Goal: Information Seeking & Learning: Understand process/instructions

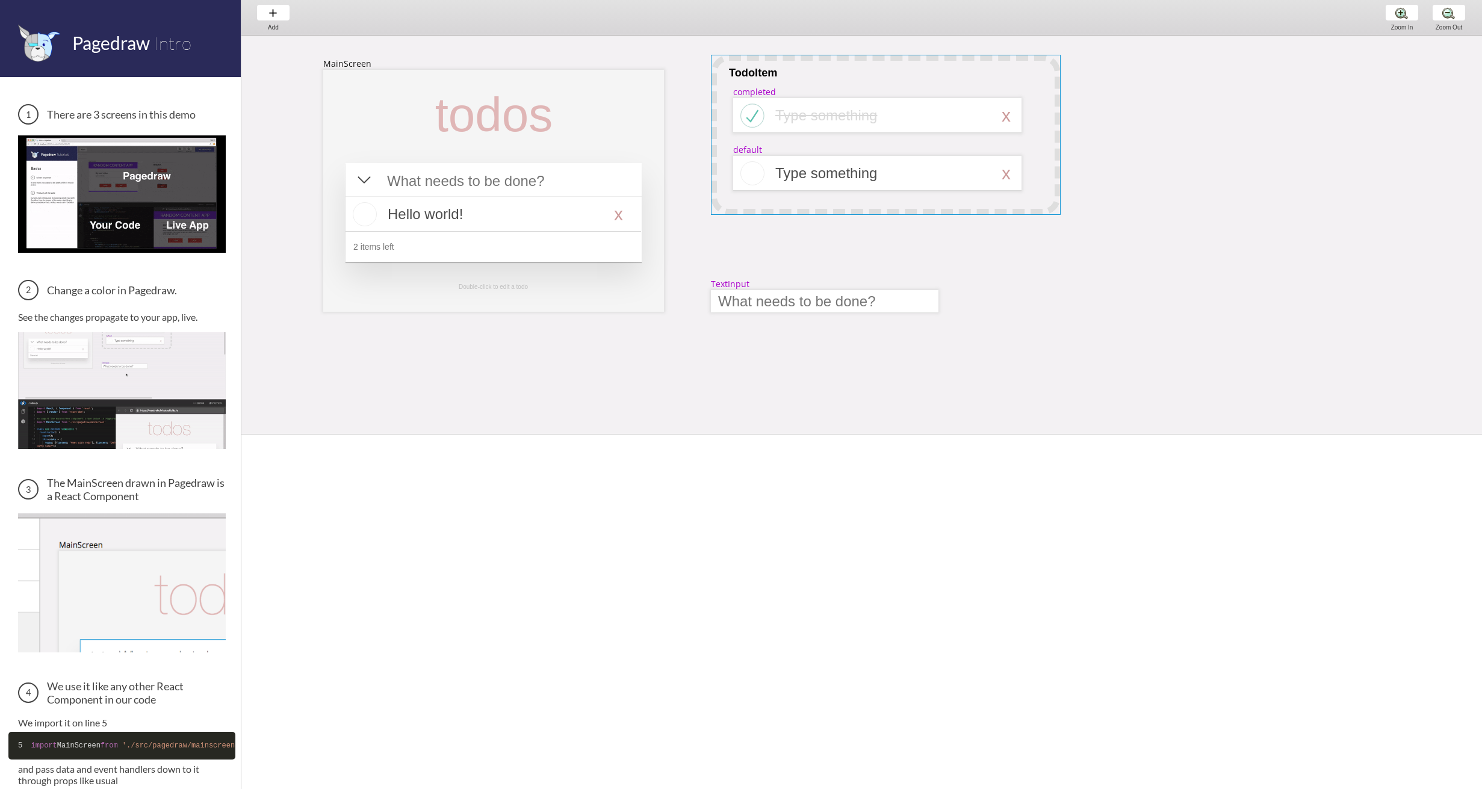
select select "1"
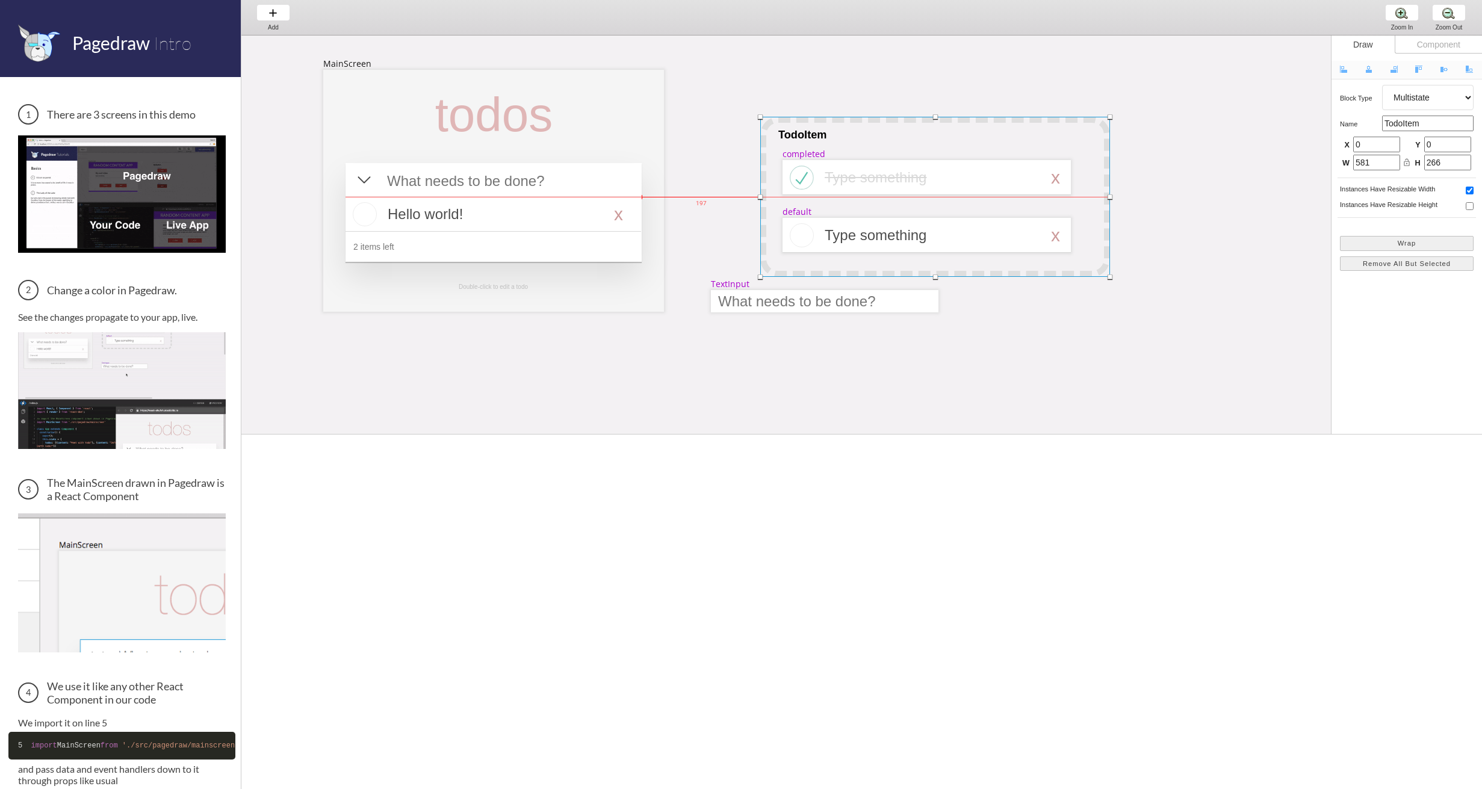
drag, startPoint x: 857, startPoint y: 66, endPoint x: 907, endPoint y: 127, distance: 78.7
click at [907, 127] on div at bounding box center [935, 197] width 350 height 160
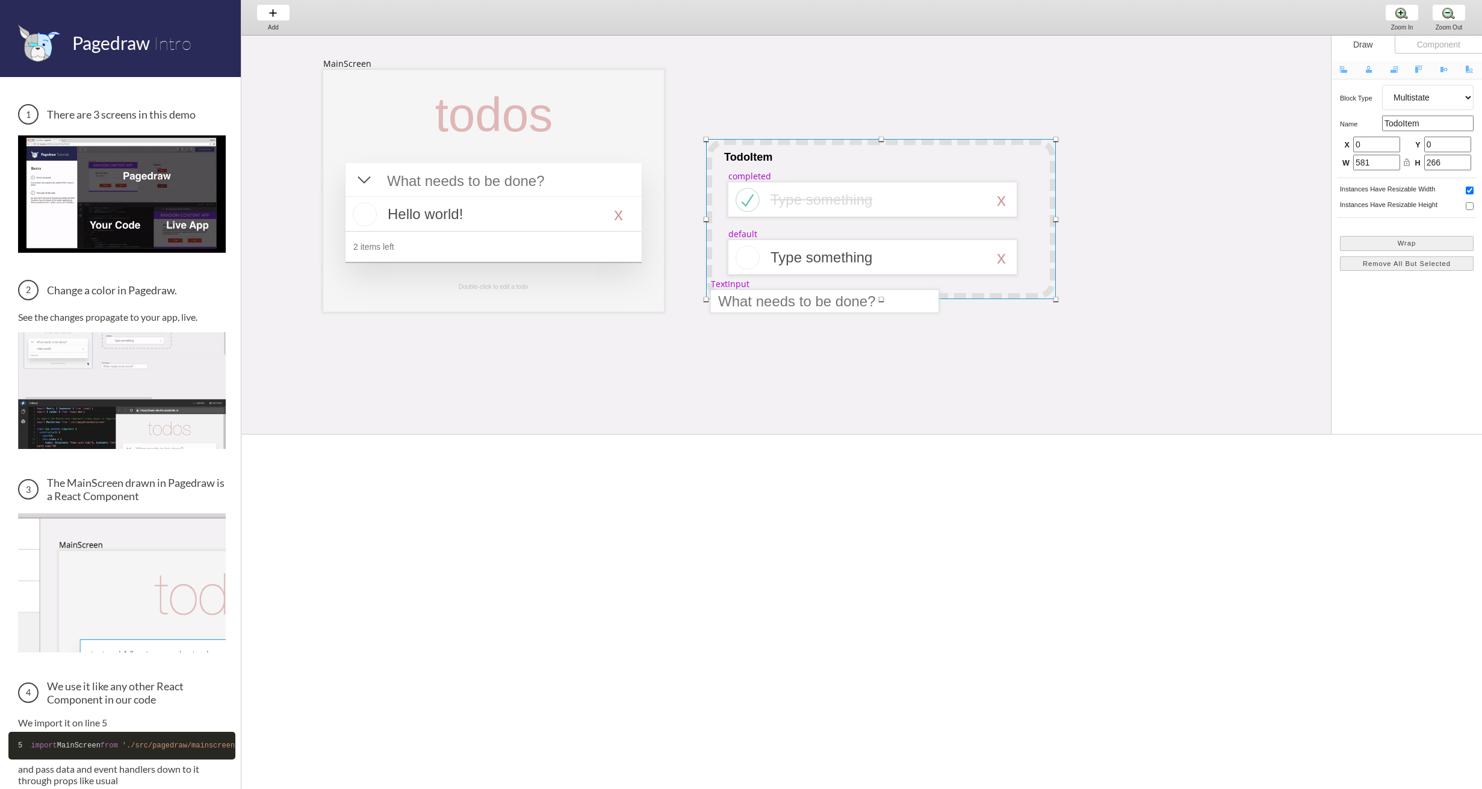
drag, startPoint x: 858, startPoint y: 135, endPoint x: 824, endPoint y: 161, distance: 43.1
click at [824, 161] on div at bounding box center [881, 219] width 350 height 160
click at [458, 209] on div at bounding box center [494, 214] width 296 height 35
select select "16"
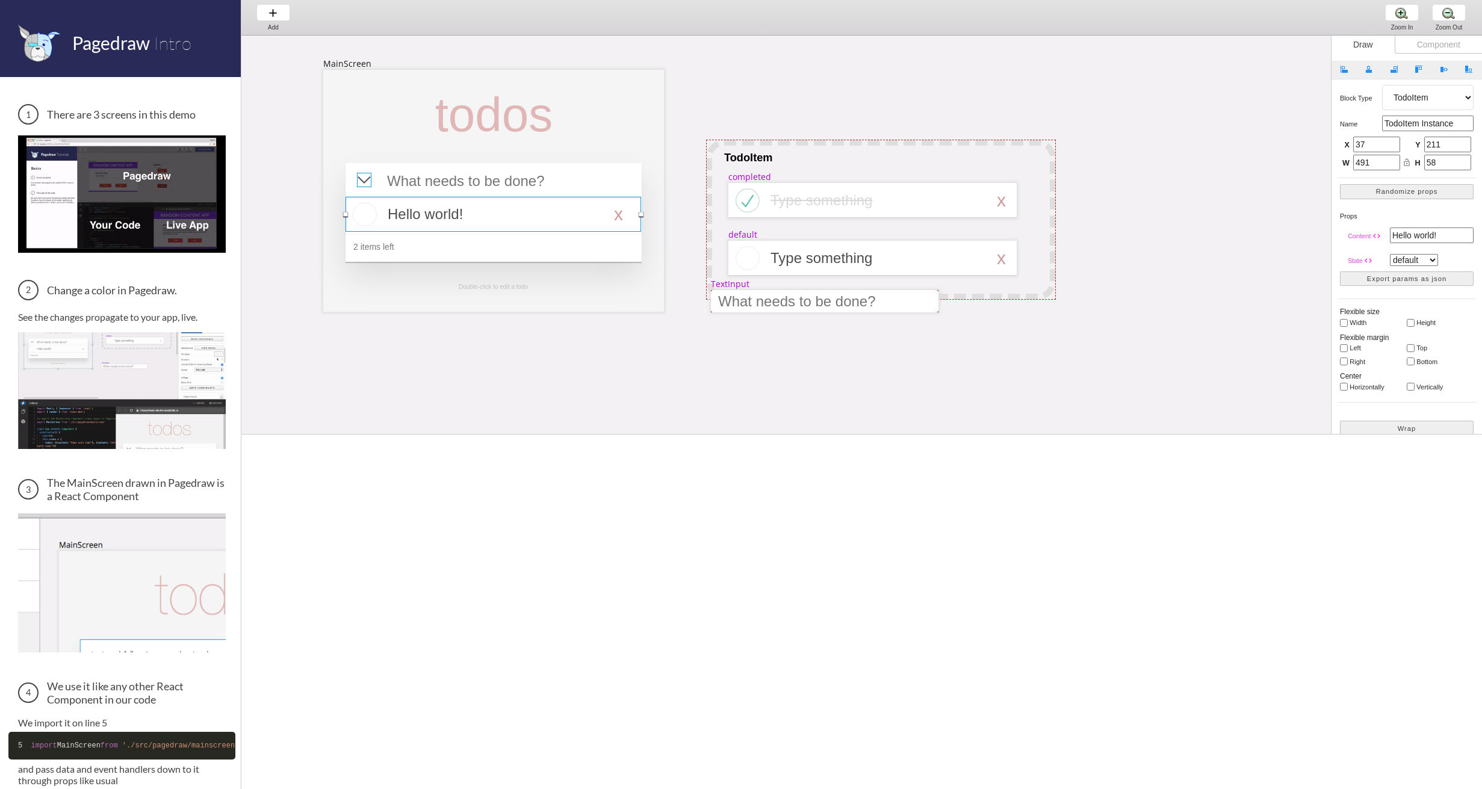
click at [365, 176] on div at bounding box center [364, 180] width 14 height 14
select select "8"
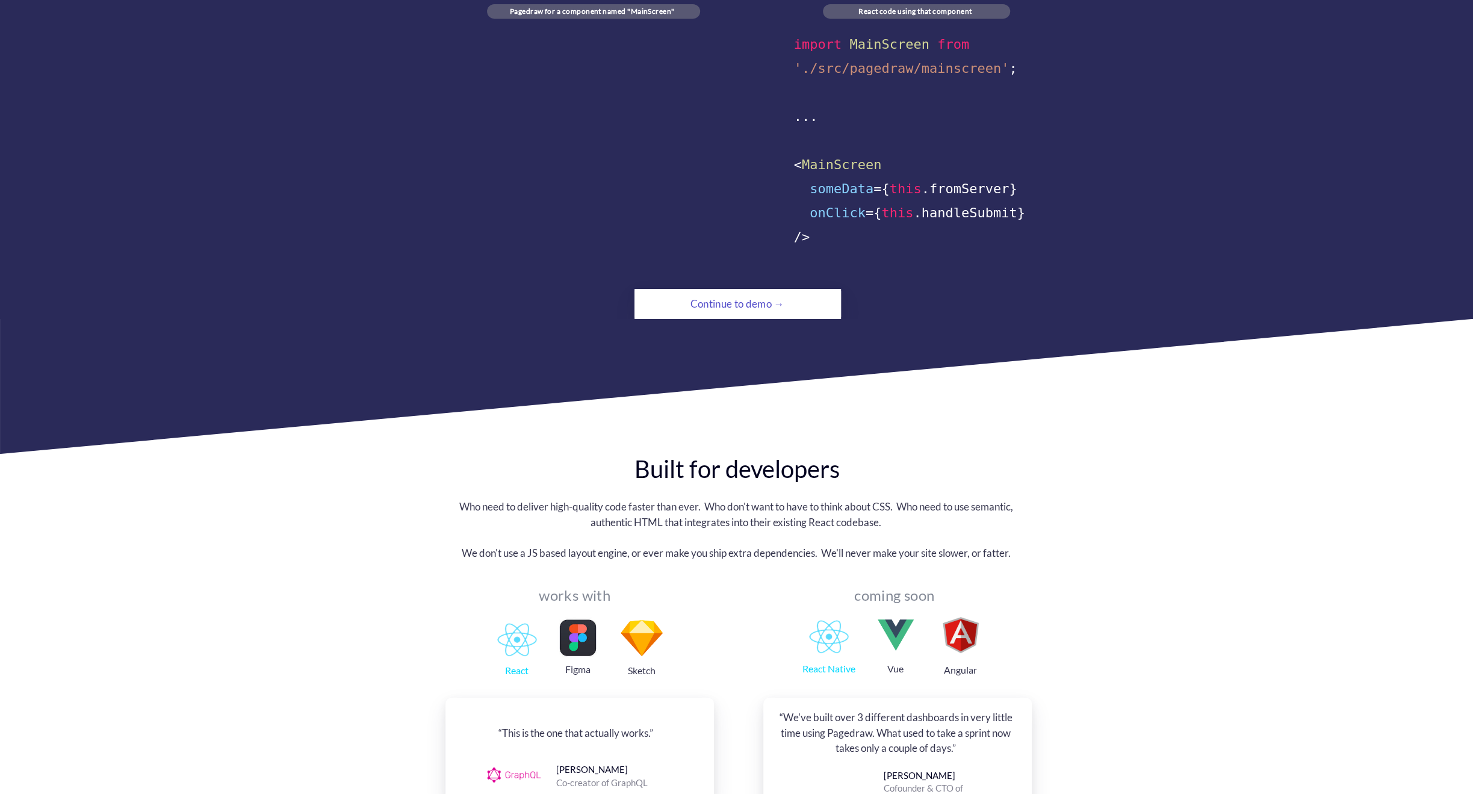
scroll to position [843, 0]
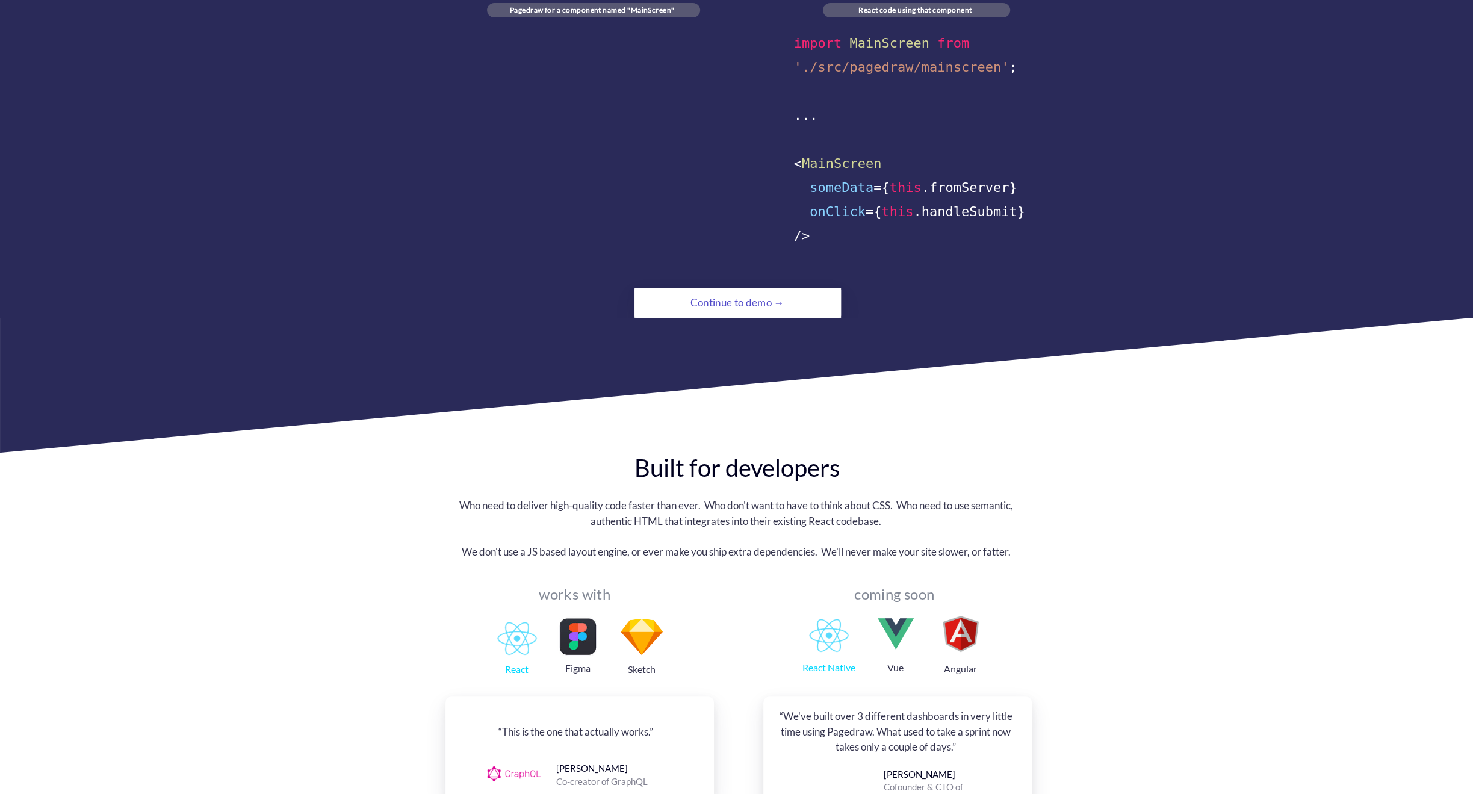
click at [802, 291] on div "Continue to demo →" at bounding box center [737, 303] width 141 height 24
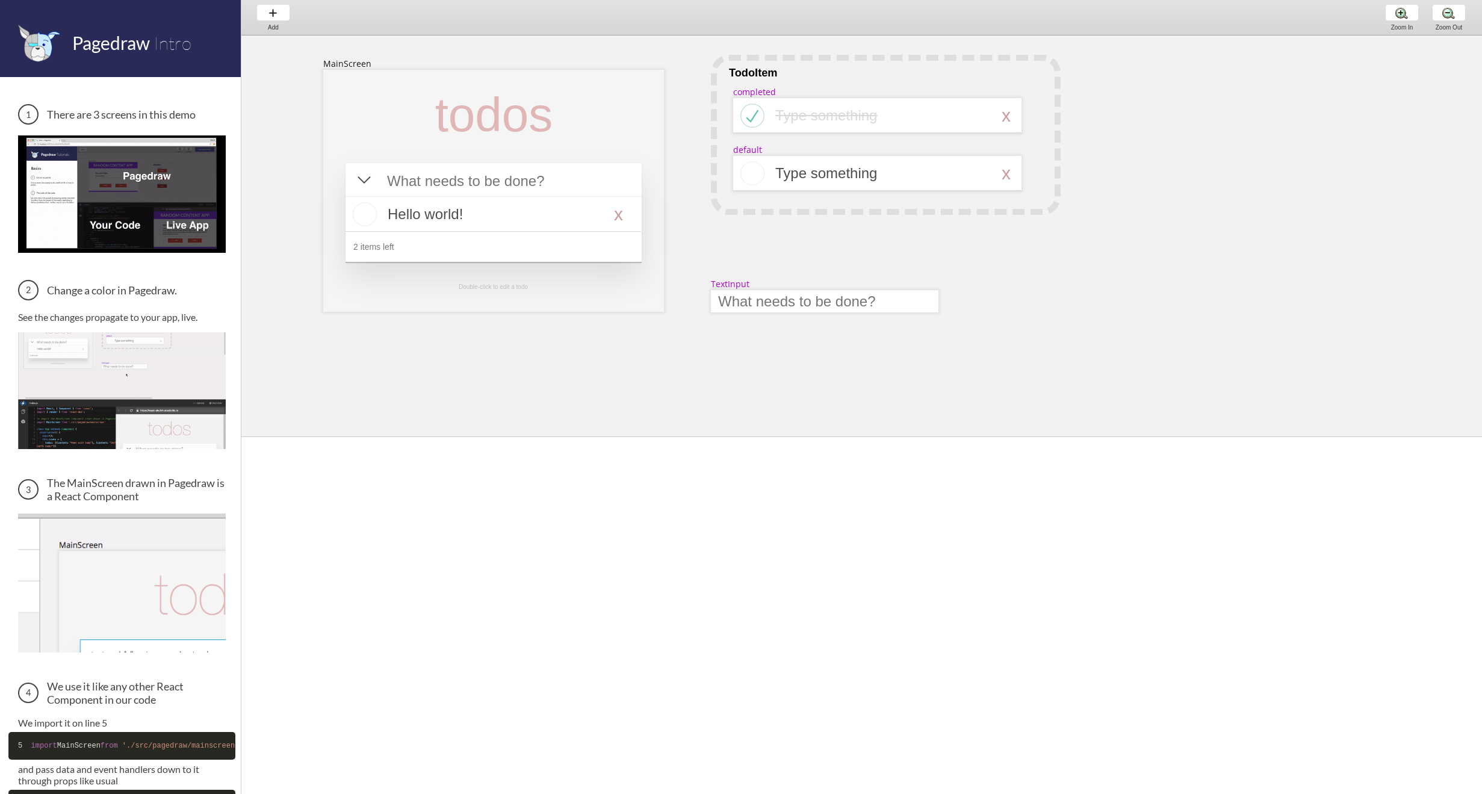
click at [114, 360] on img at bounding box center [122, 390] width 208 height 117
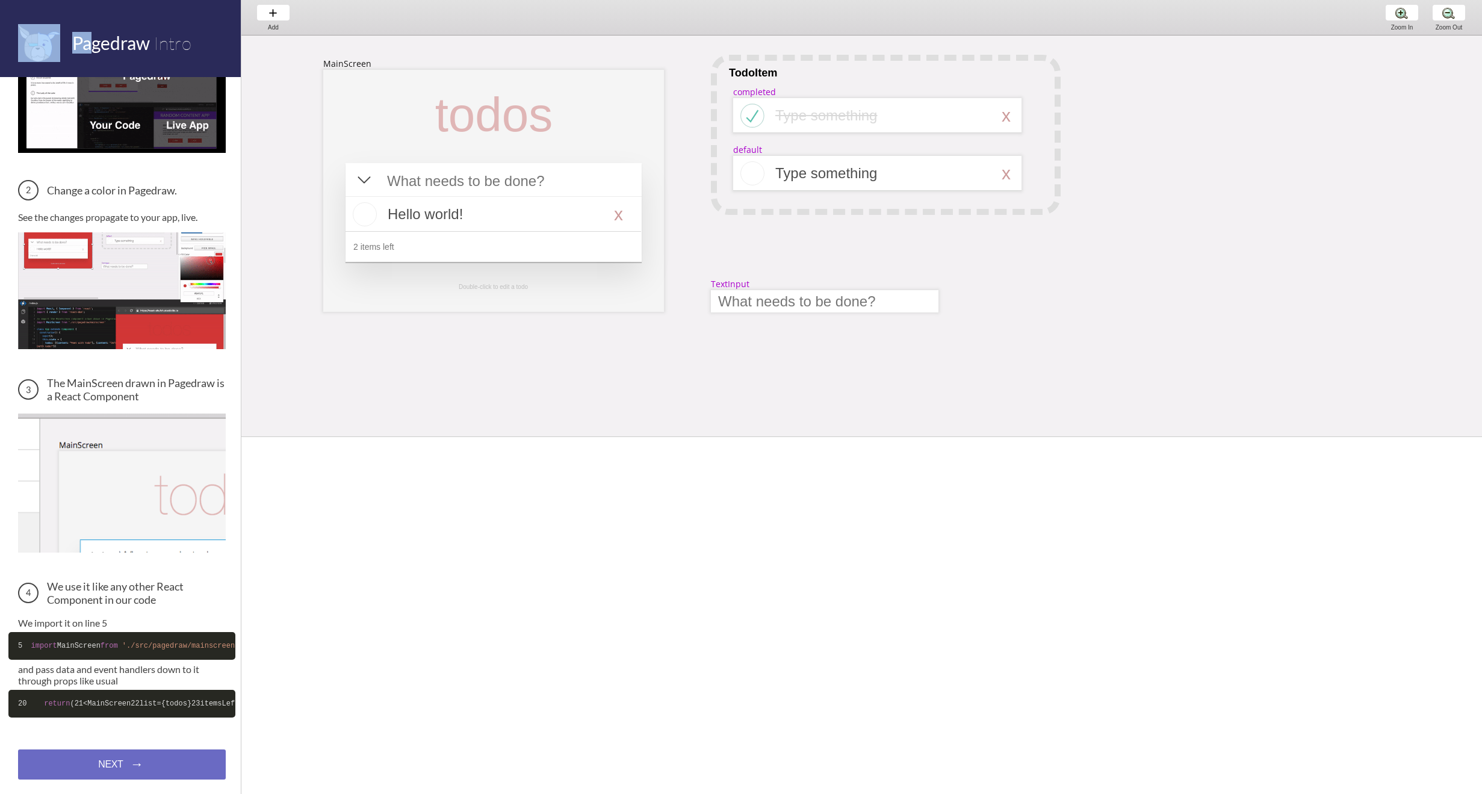
drag, startPoint x: 89, startPoint y: 39, endPoint x: 52, endPoint y: 25, distance: 39.8
click at [52, 25] on header "Pagedraw Intro" at bounding box center [120, 38] width 241 height 77
click at [177, 771] on div "NEXT → NEXT → NEXT →" at bounding box center [122, 764] width 208 height 30
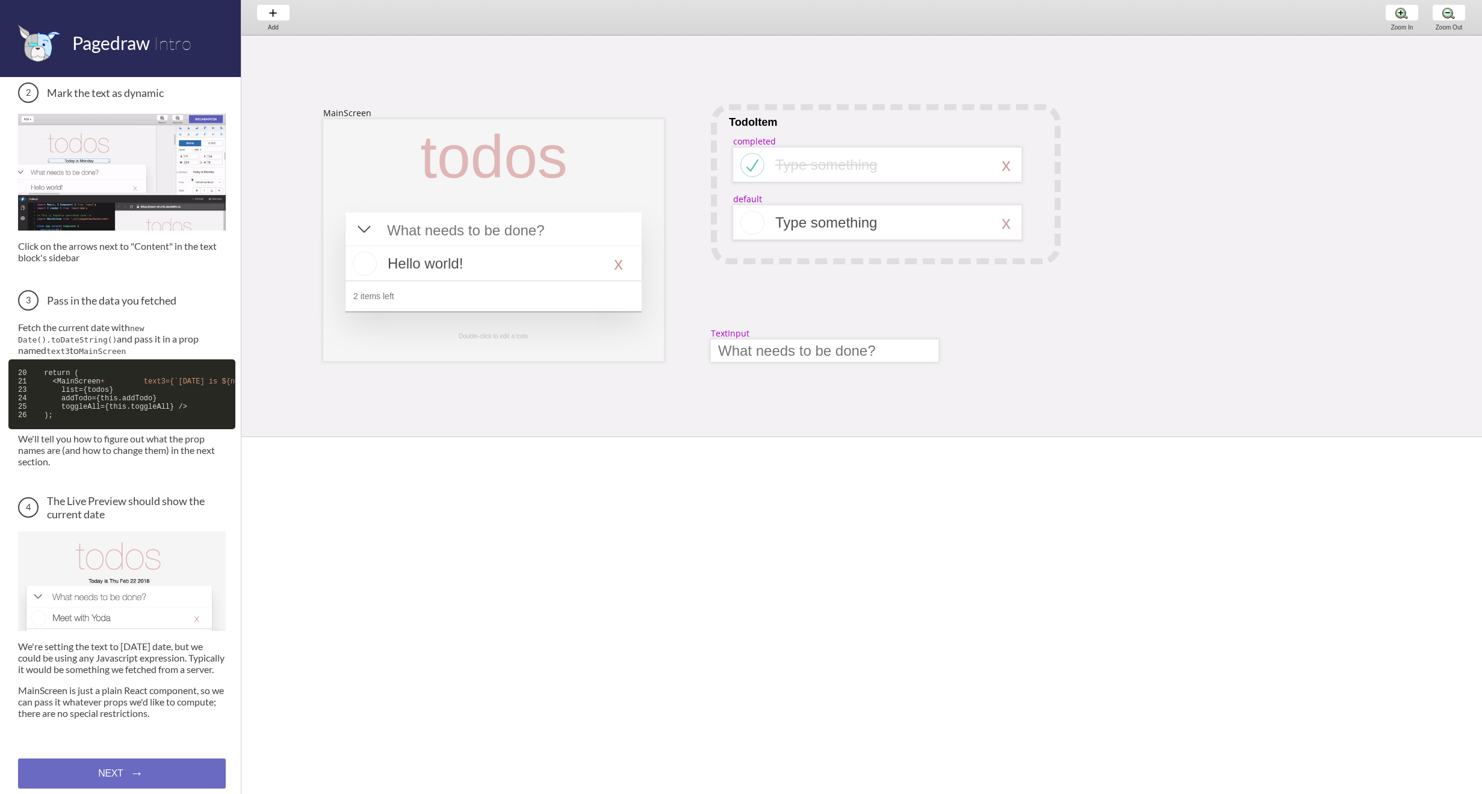
scroll to position [372, 0]
